Goal: Task Accomplishment & Management: Complete application form

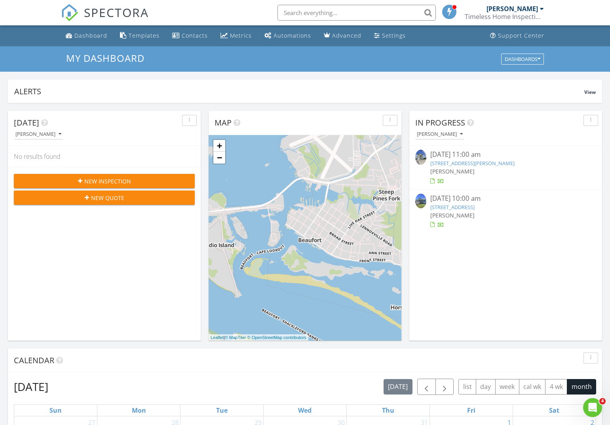
click at [107, 55] on span "My Dashboard" at bounding box center [105, 57] width 78 height 13
click at [108, 181] on span "New Inspection" at bounding box center [107, 181] width 47 height 8
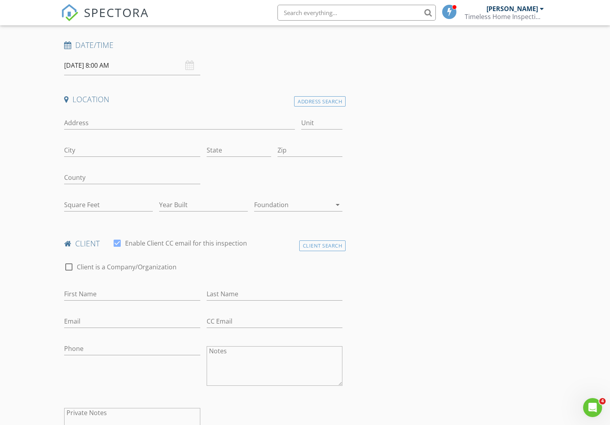
scroll to position [115, 0]
type input "[PERSON_NAME]"
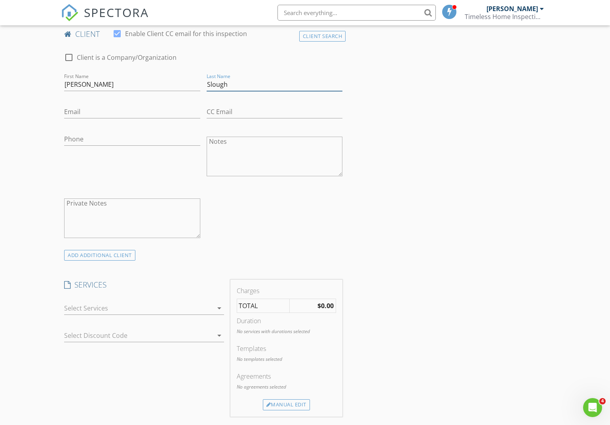
scroll to position [324, 0]
type input "Slough"
click at [116, 305] on div at bounding box center [138, 307] width 148 height 13
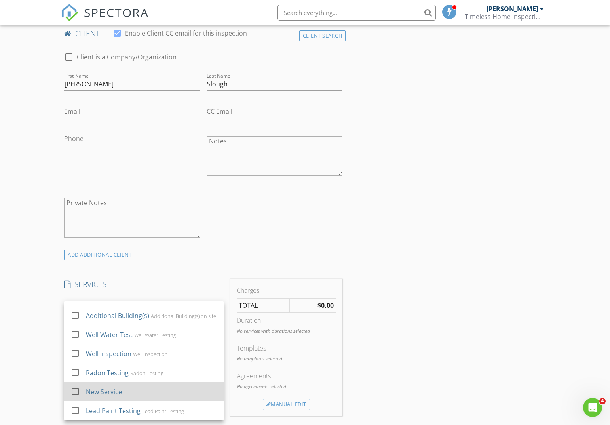
scroll to position [248, 0]
click at [94, 389] on div "New Service" at bounding box center [104, 391] width 36 height 9
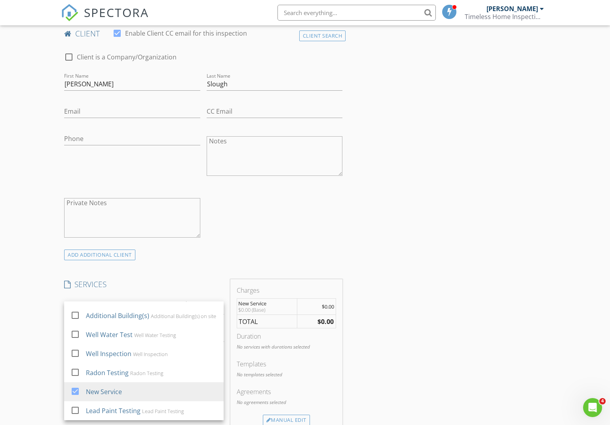
drag, startPoint x: 323, startPoint y: 332, endPoint x: 315, endPoint y: 342, distance: 13.2
click at [322, 332] on div "Duration" at bounding box center [287, 335] width 100 height 9
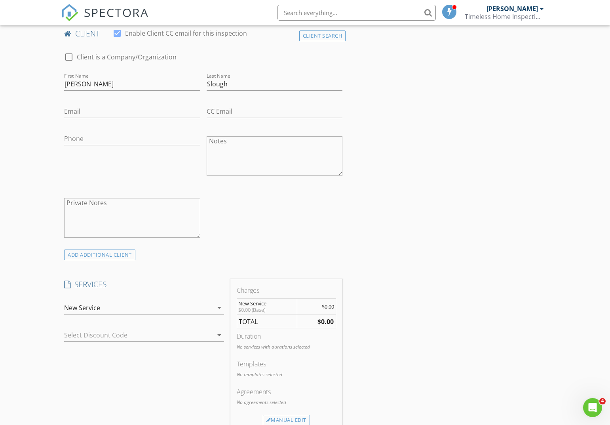
drag, startPoint x: 289, startPoint y: 419, endPoint x: 326, endPoint y: 379, distance: 54.0
click at [289, 419] on div "Manual Edit" at bounding box center [286, 419] width 47 height 11
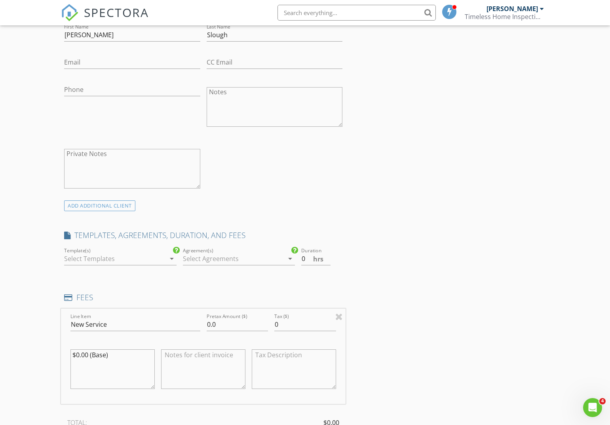
scroll to position [375, 0]
click at [210, 319] on input "0.0" at bounding box center [238, 322] width 62 height 13
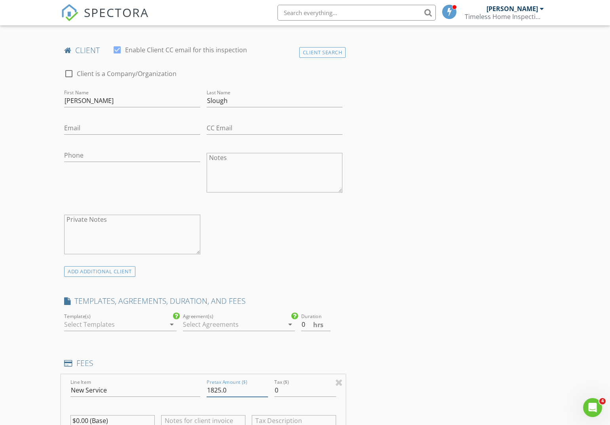
scroll to position [305, 0]
type input "1825.0"
click at [121, 129] on input "Email" at bounding box center [132, 129] width 136 height 13
type input "timelessrenovations01@gmail.com"
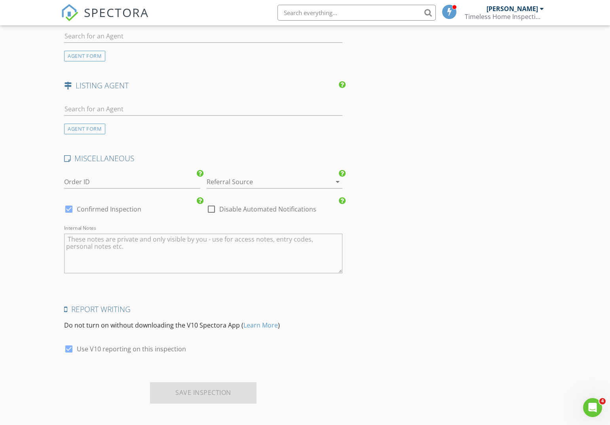
scroll to position [996, 0]
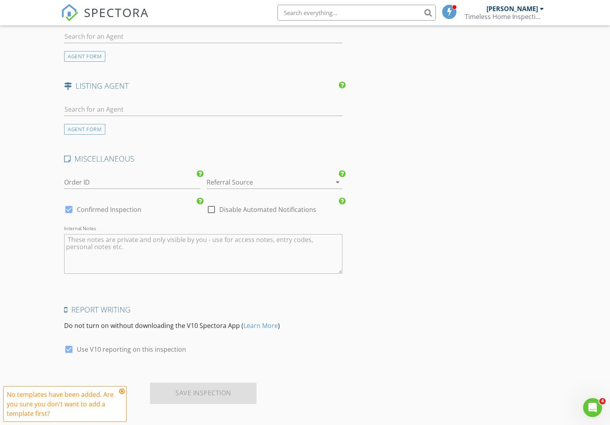
click at [122, 391] on icon at bounding box center [122, 391] width 6 height 6
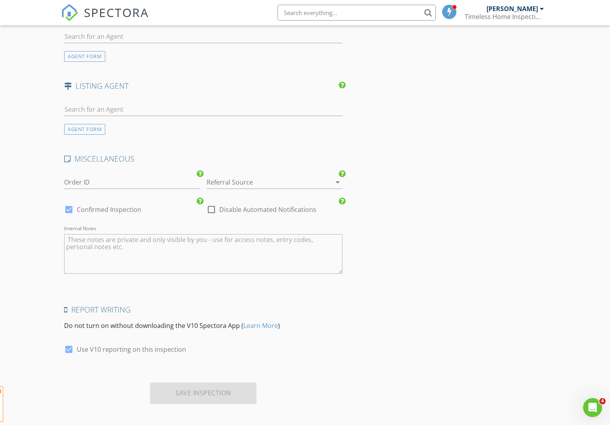
drag, startPoint x: 205, startPoint y: 381, endPoint x: 207, endPoint y: 387, distance: 6.1
click at [205, 382] on div "Save Inspection" at bounding box center [203, 392] width 106 height 21
drag, startPoint x: 207, startPoint y: 389, endPoint x: 218, endPoint y: 379, distance: 14.0
click at [207, 388] on div "Save Inspection" at bounding box center [203, 392] width 106 height 21
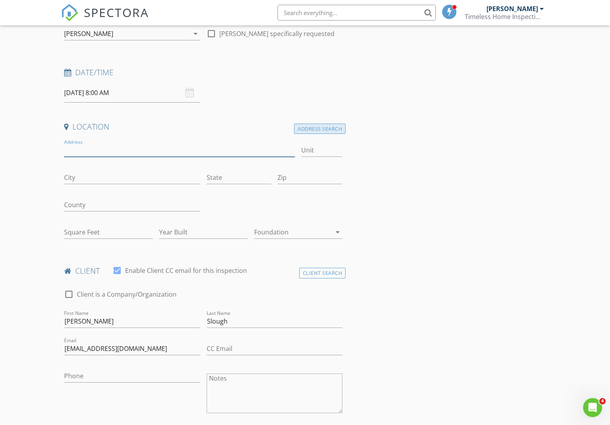
scroll to position [84, 0]
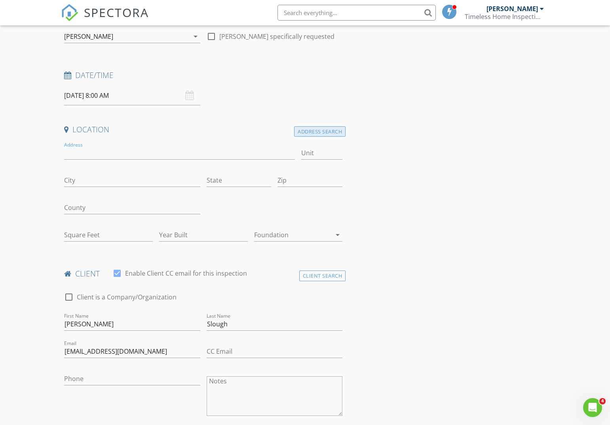
click at [328, 131] on div "Address Search" at bounding box center [319, 131] width 51 height 11
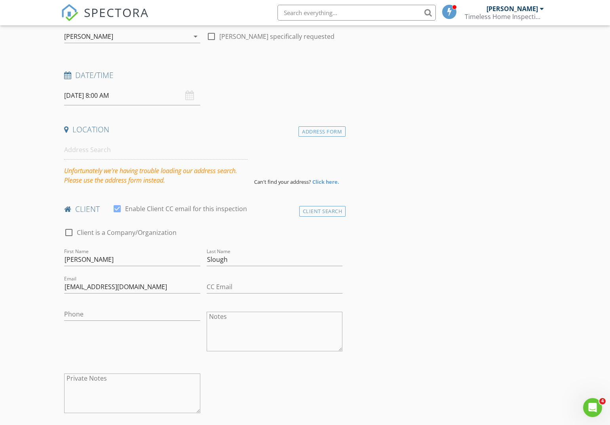
scroll to position [85, 0]
click at [322, 129] on div "Address Form" at bounding box center [321, 130] width 47 height 11
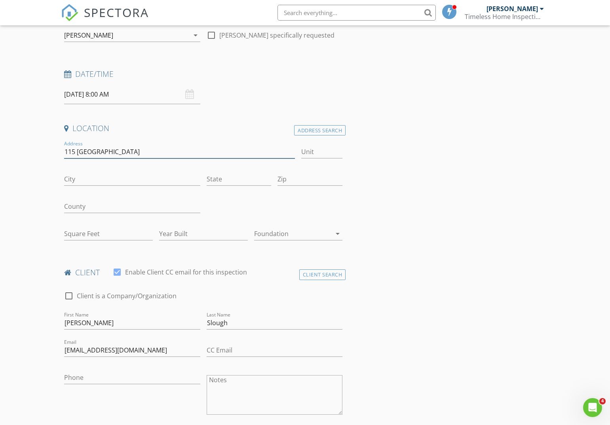
type input "115 Madison Bay"
type input "[GEOGRAPHIC_DATA]"
type input "NC"
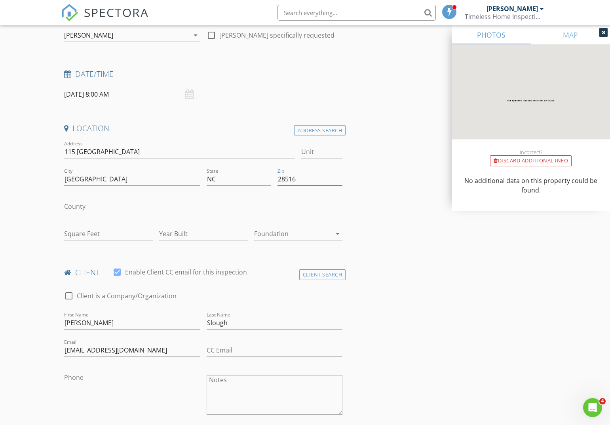
type input "28516"
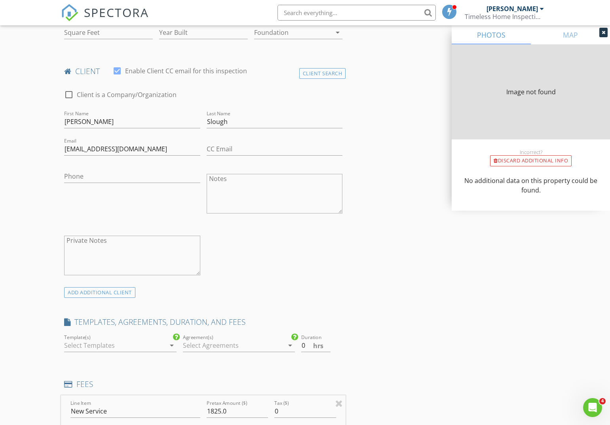
type input "1609"
type input "2005"
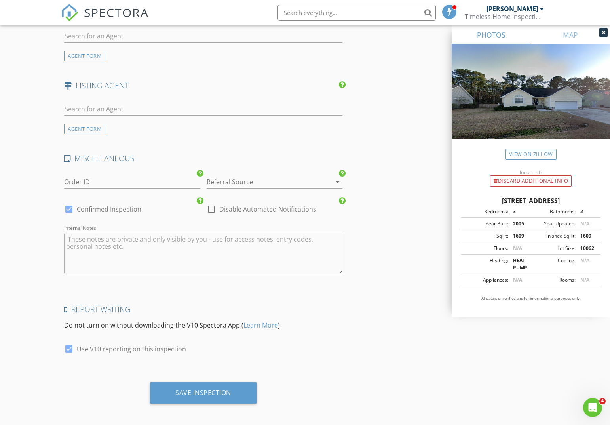
scroll to position [1066, 0]
click at [201, 389] on div "Save Inspection" at bounding box center [203, 393] width 56 height 8
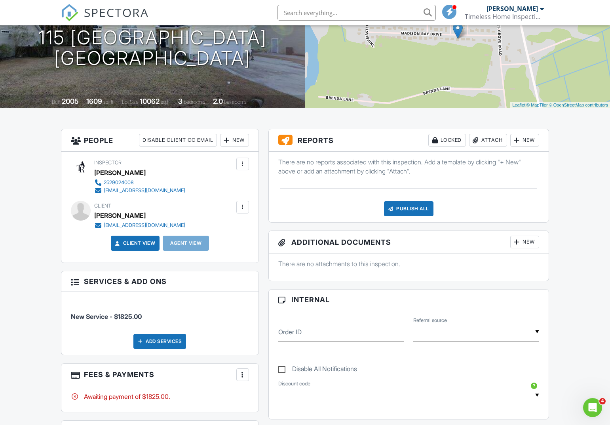
scroll to position [103, 0]
click at [242, 208] on div at bounding box center [243, 207] width 8 height 8
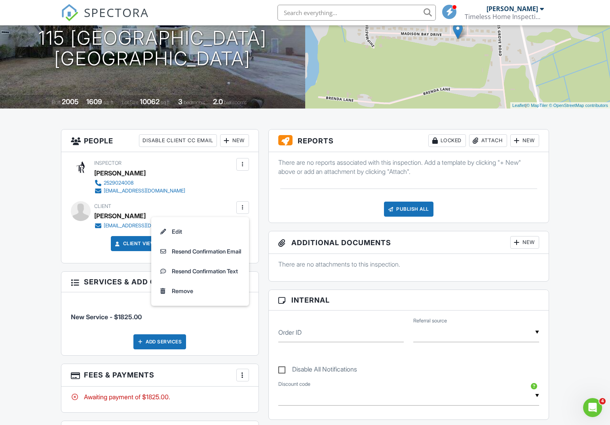
click at [168, 203] on div "Client Anne Slough timelessrenovations01@gmail.com" at bounding box center [158, 215] width 129 height 28
click at [127, 240] on link "Client View" at bounding box center [135, 243] width 42 height 8
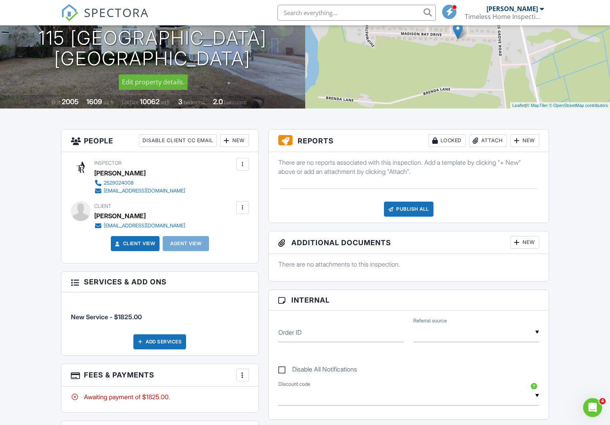
click at [103, 16] on span "SPECTORA" at bounding box center [116, 12] width 65 height 17
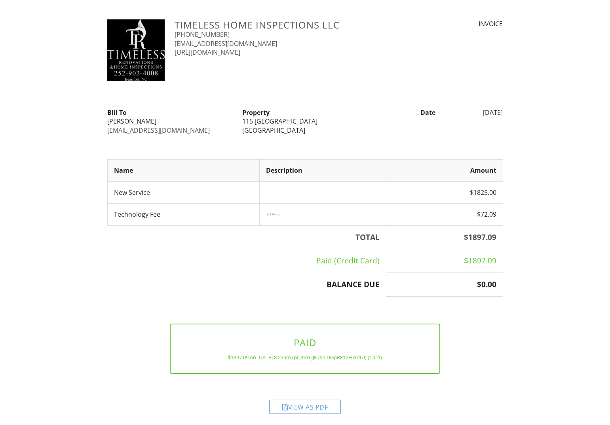
scroll to position [5, 0]
click at [310, 406] on div "View as PDF" at bounding box center [305, 407] width 72 height 14
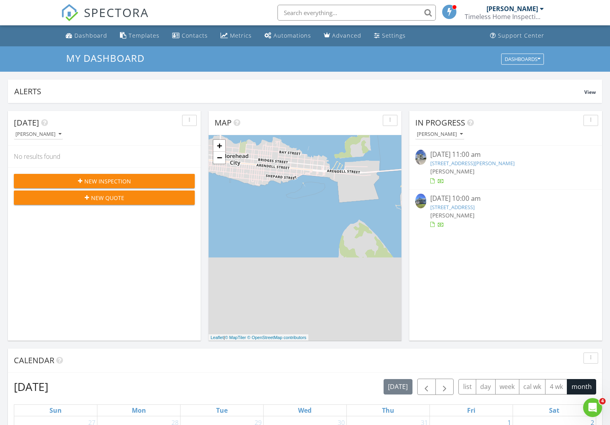
scroll to position [720, 610]
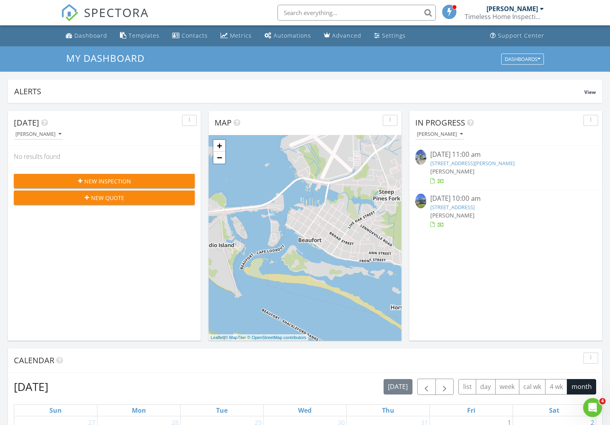
click at [95, 197] on span "New Quote" at bounding box center [107, 197] width 33 height 8
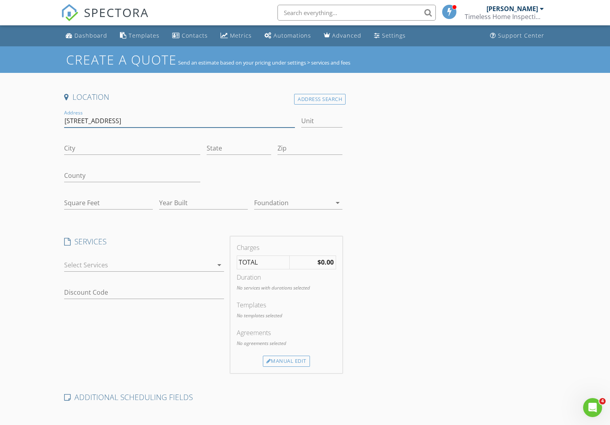
type input "775 Highway 101"
type input "[GEOGRAPHIC_DATA]"
type input "NC"
type input "28516"
type input "1956"
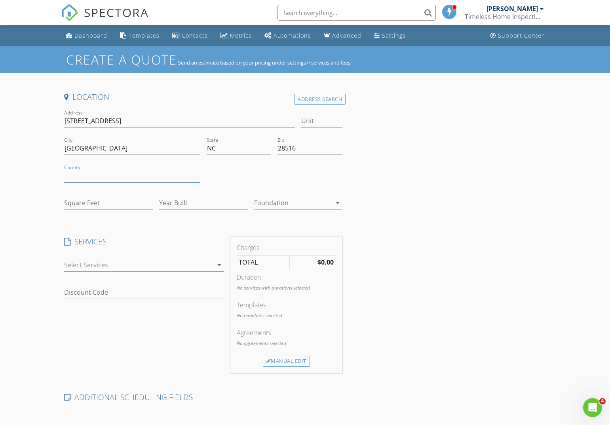
type input "1980"
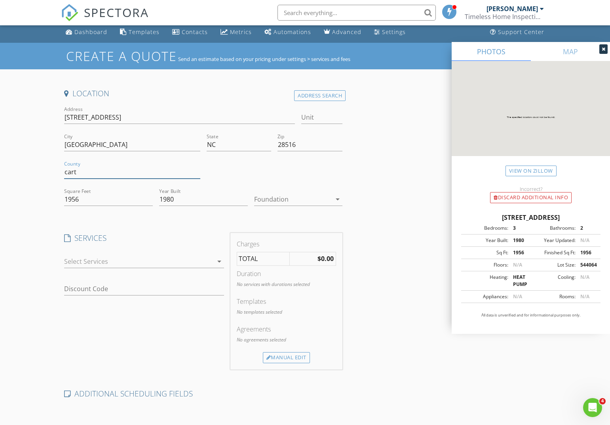
scroll to position [4, 0]
type input "c"
type input "Carteret"
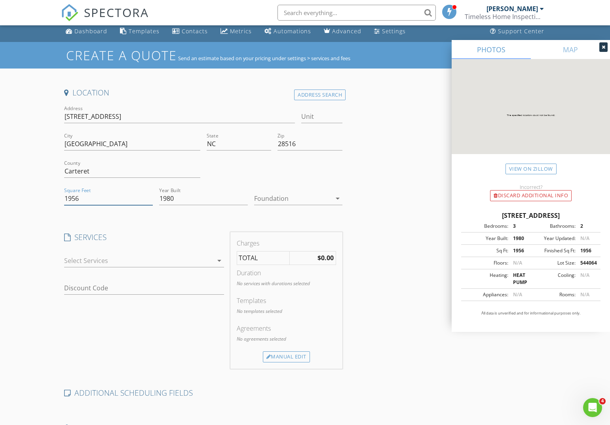
scroll to position [6, 0]
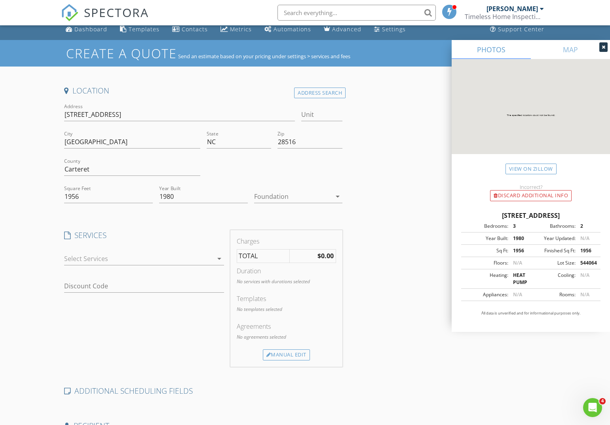
drag, startPoint x: 436, startPoint y: 162, endPoint x: 428, endPoint y: 164, distance: 8.9
click at [435, 161] on div "Location Address Search Address 775 Highway 101 Unit City Beaufort State NC Zip…" at bounding box center [305, 310] width 488 height 451
click at [287, 195] on div at bounding box center [293, 196] width 78 height 13
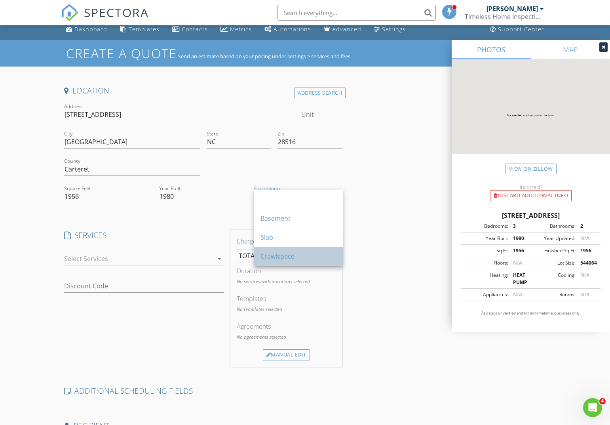
click at [273, 256] on div "Crawlspace" at bounding box center [298, 255] width 76 height 9
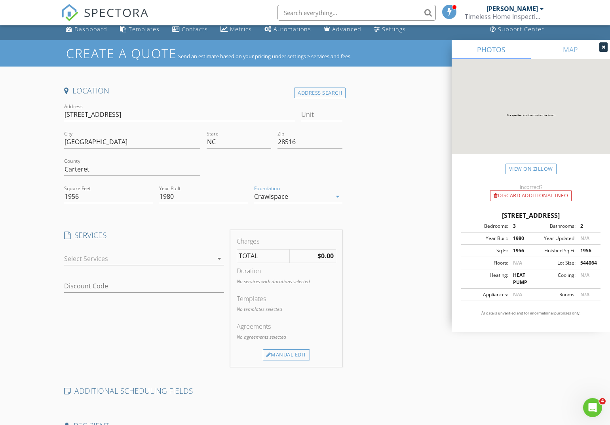
click at [149, 254] on div at bounding box center [138, 258] width 148 height 13
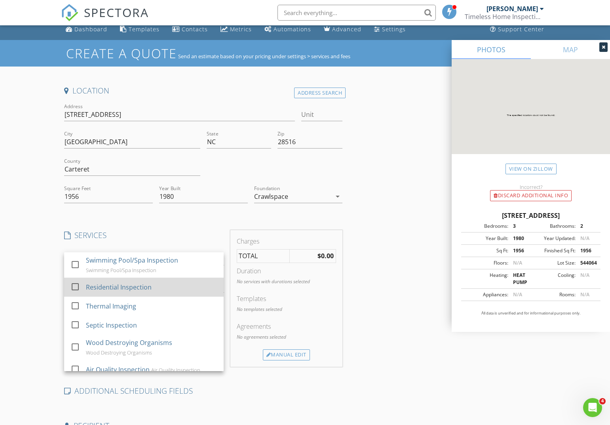
click at [114, 285] on div "Residential Inspection" at bounding box center [119, 286] width 66 height 9
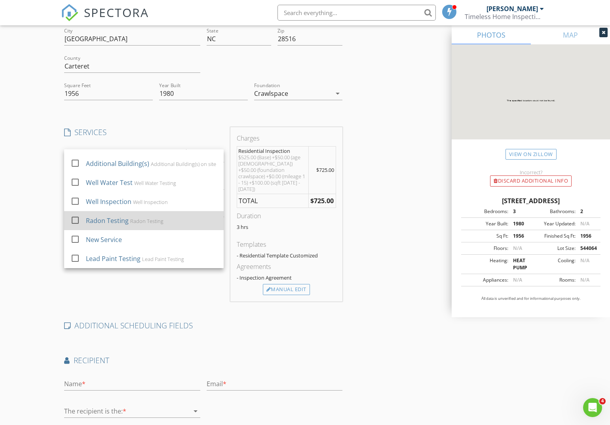
scroll to position [110, 0]
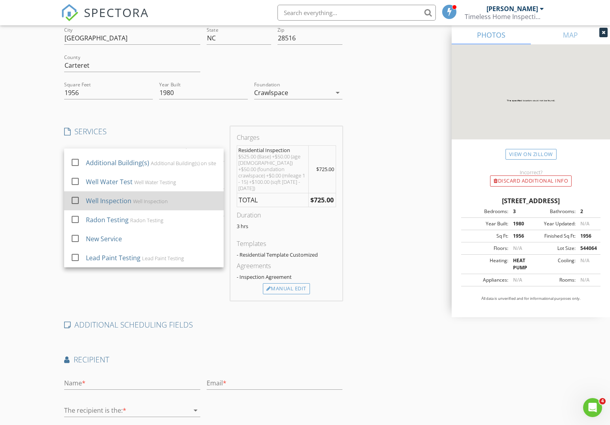
drag, startPoint x: 70, startPoint y: 200, endPoint x: 75, endPoint y: 200, distance: 5.2
click at [70, 200] on div at bounding box center [74, 199] width 13 height 13
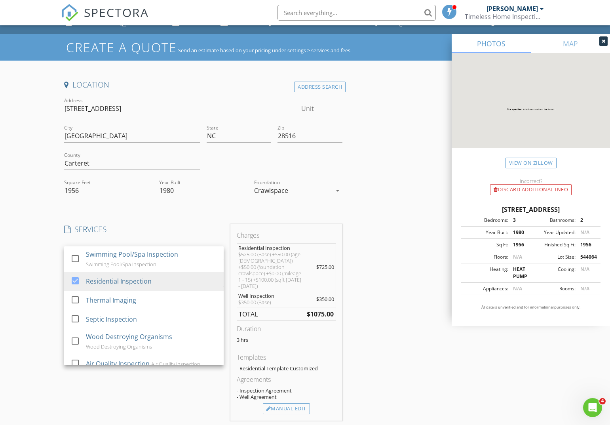
scroll to position [15, 0]
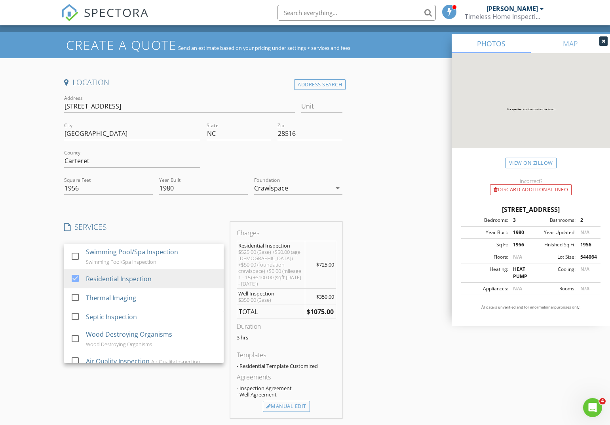
click at [148, 217] on div "Location Address Search Address 775 Highway 101 Unit City Beaufort State NC Zip…" at bounding box center [203, 332] width 284 height 511
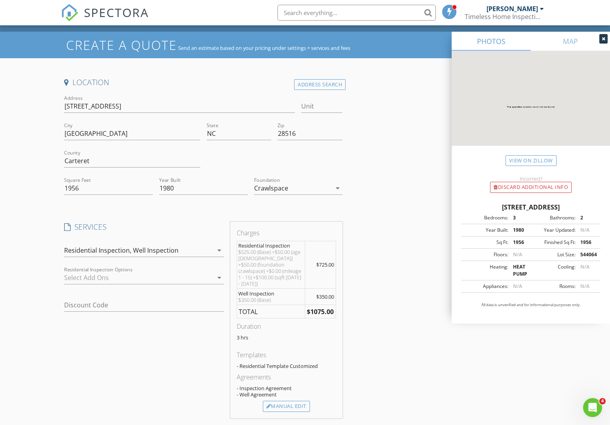
click at [155, 216] on div "Location Address Search Address 775 Highway 101 Unit City Beaufort State NC Zip…" at bounding box center [203, 332] width 284 height 511
click at [149, 248] on div "Well Inspection" at bounding box center [156, 249] width 46 height 7
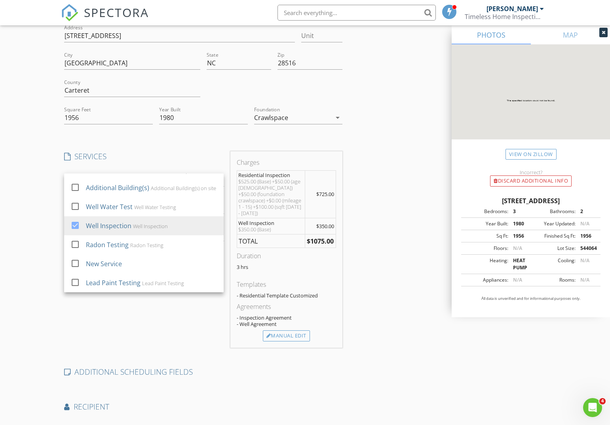
scroll to position [86, 0]
click at [126, 319] on div "SERVICES check_box_outline_blank Swimming Pool/Spa Inspection Swimming Pool/Spa…" at bounding box center [144, 248] width 166 height 197
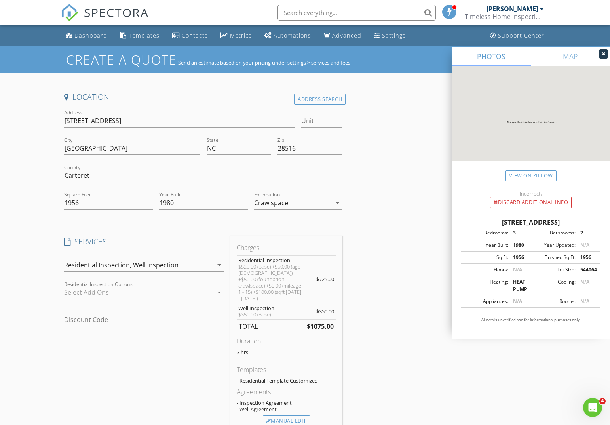
scroll to position [0, 0]
click at [137, 33] on div "Templates" at bounding box center [144, 36] width 31 height 8
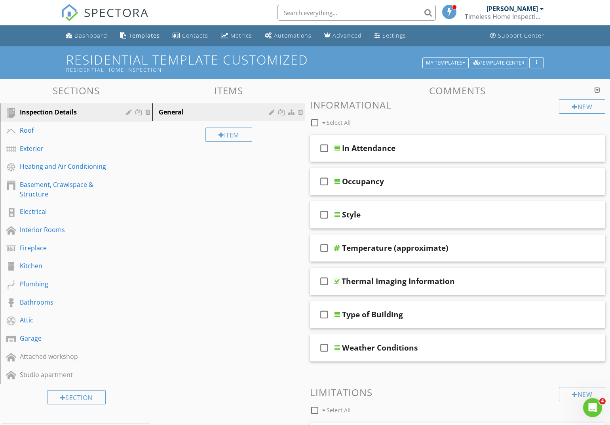
click at [383, 35] on div "Settings" at bounding box center [394, 36] width 24 height 8
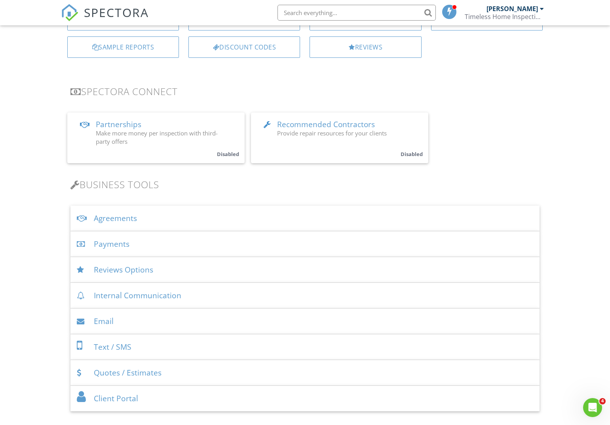
scroll to position [115, 0]
click at [147, 215] on div "Agreements" at bounding box center [304, 216] width 469 height 26
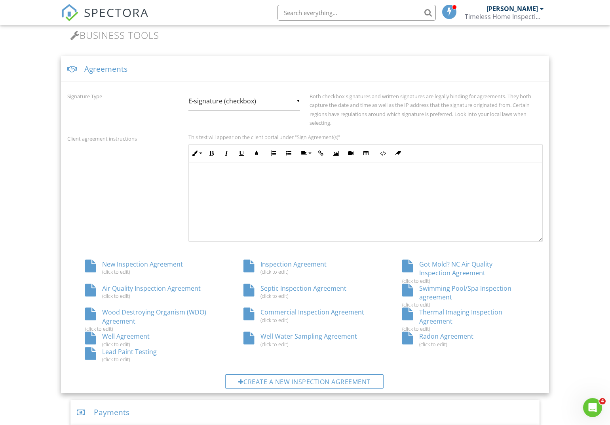
scroll to position [262, 0]
